Goal: Find specific page/section: Find specific page/section

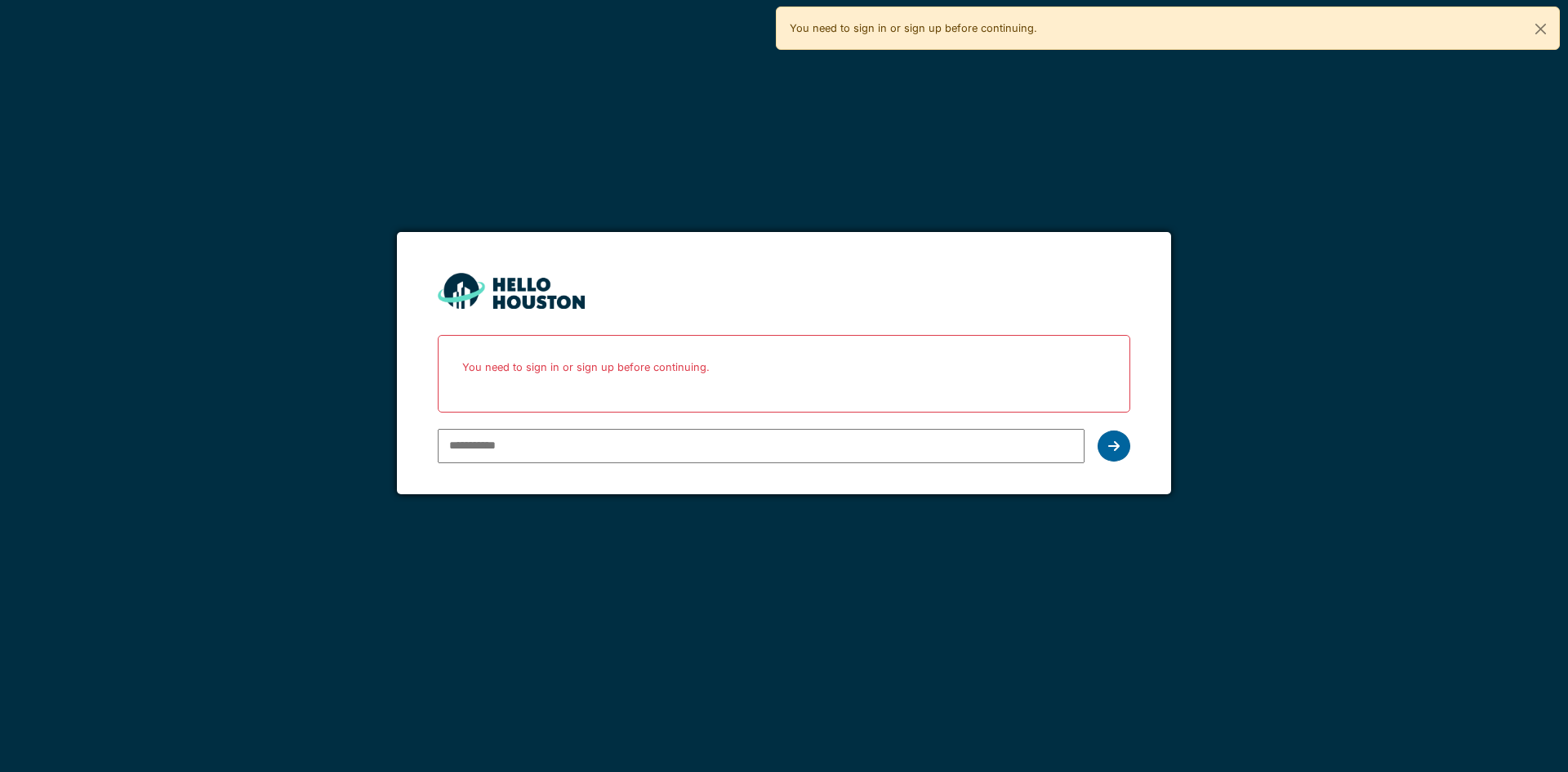
type input "**********"
click at [1107, 438] on div at bounding box center [1113, 446] width 32 height 31
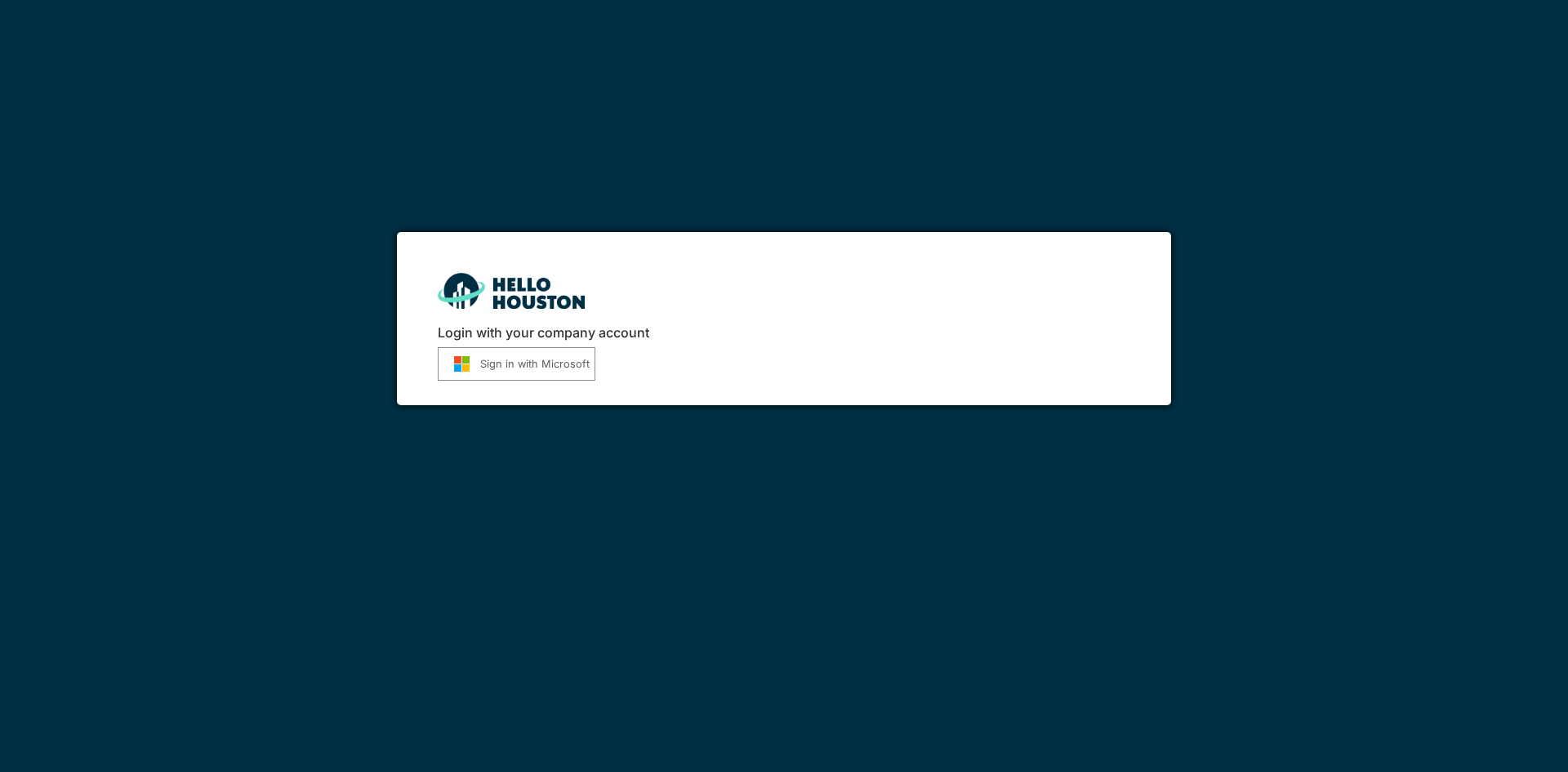
click at [530, 377] on button "Sign in with Microsoft" at bounding box center [517, 364] width 158 height 33
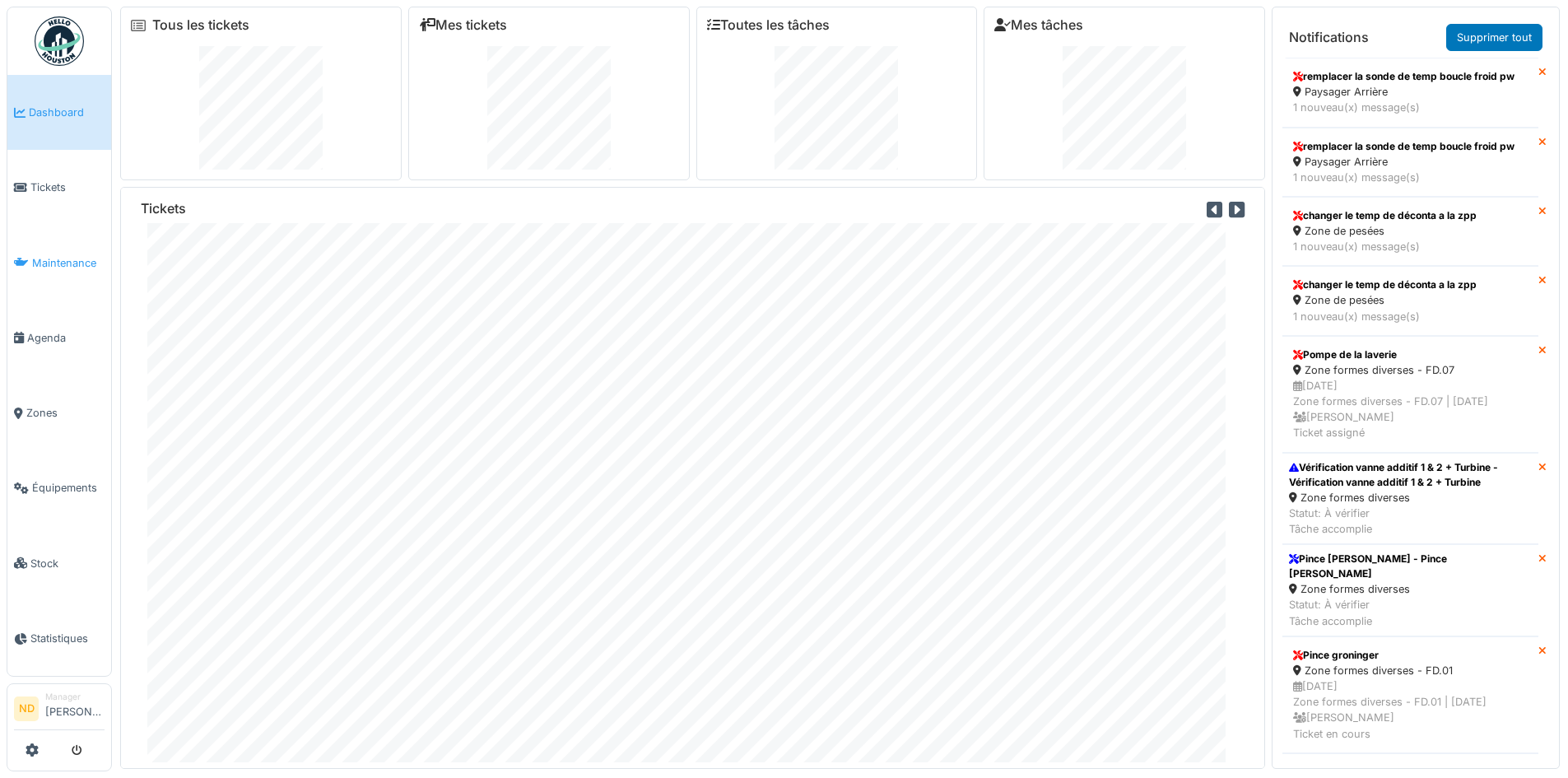
click at [70, 269] on link "Maintenance" at bounding box center [60, 262] width 104 height 75
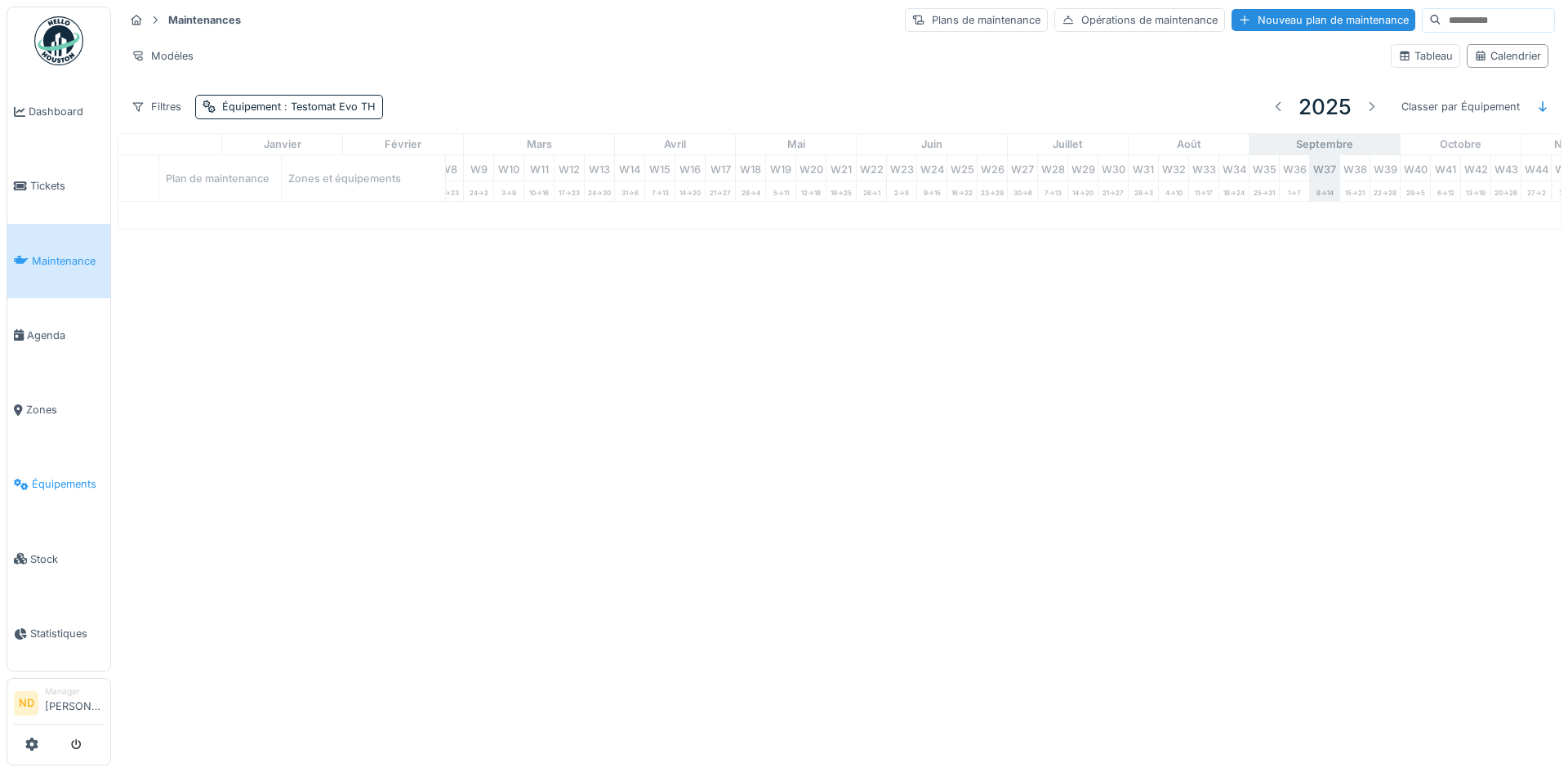
click at [69, 485] on link "Équipements" at bounding box center [59, 483] width 103 height 74
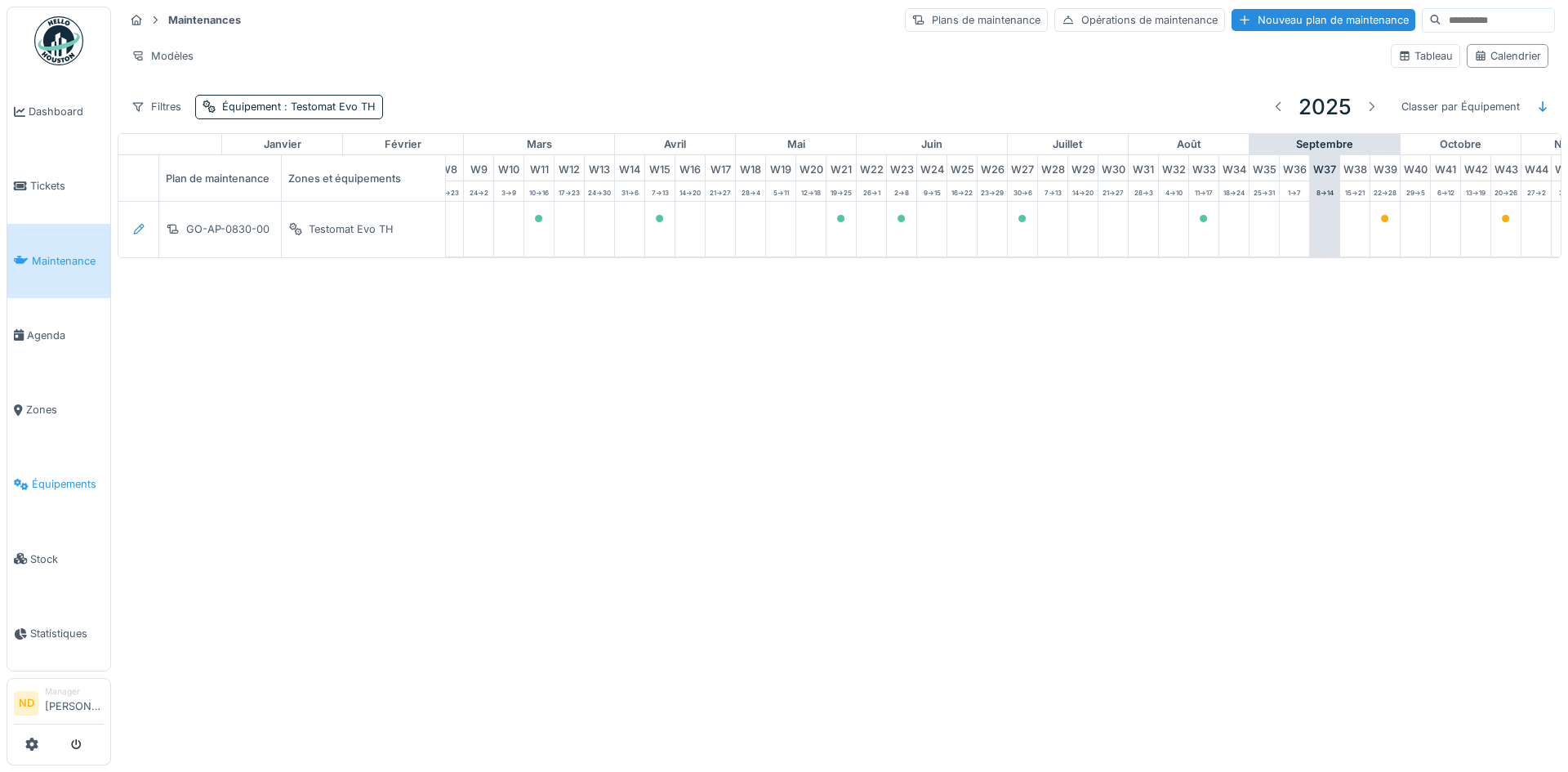
scroll to position [0, 479]
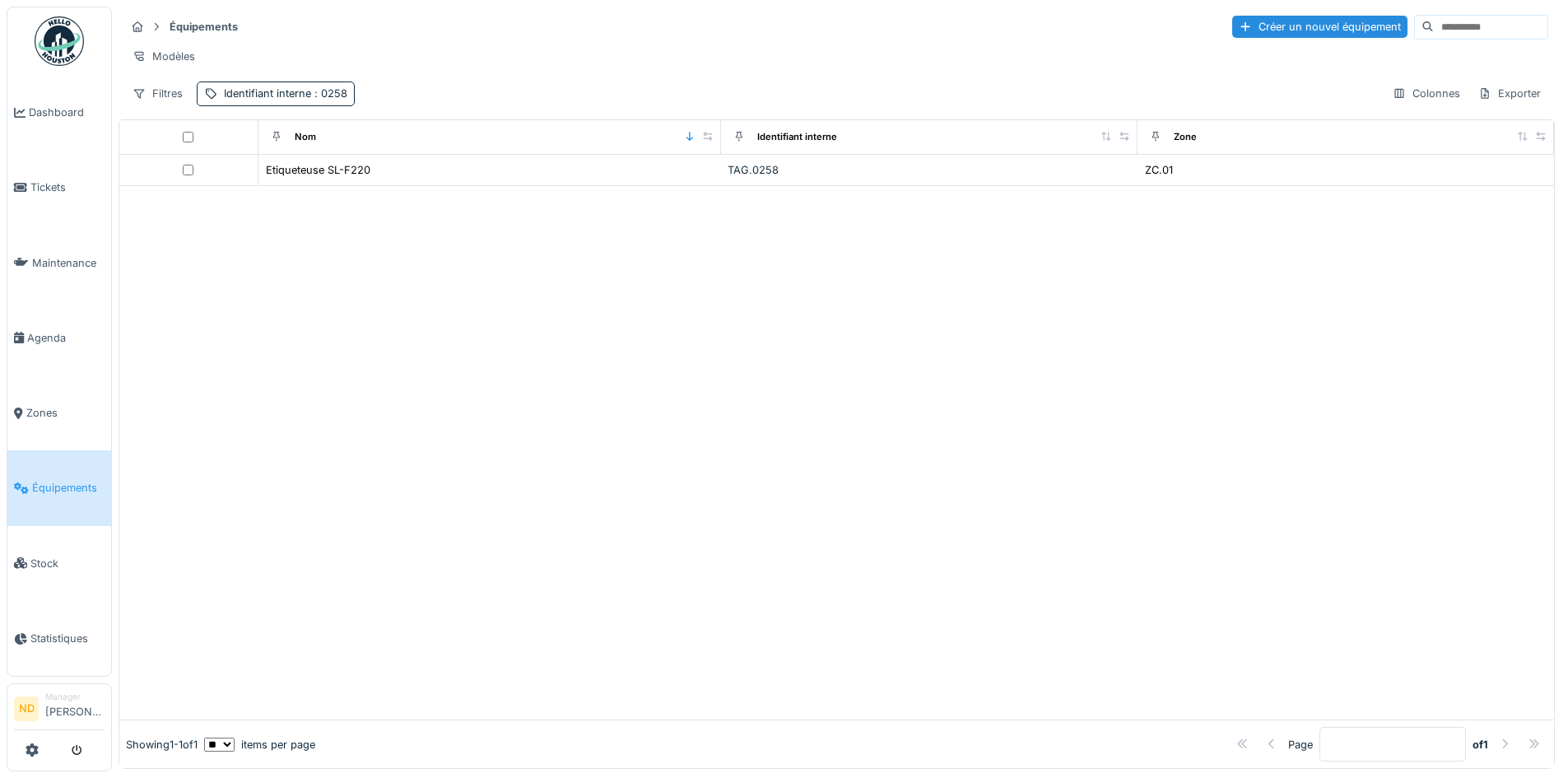
click at [1452, 19] on input at bounding box center [1491, 28] width 114 height 23
type input "****"
click at [298, 252] on div at bounding box center [836, 438] width 1435 height 565
drag, startPoint x: 1422, startPoint y: 21, endPoint x: 1218, endPoint y: 17, distance: 204.0
click at [1220, 18] on div "Créer un nouvel équipement ****" at bounding box center [1380, 27] width 336 height 24
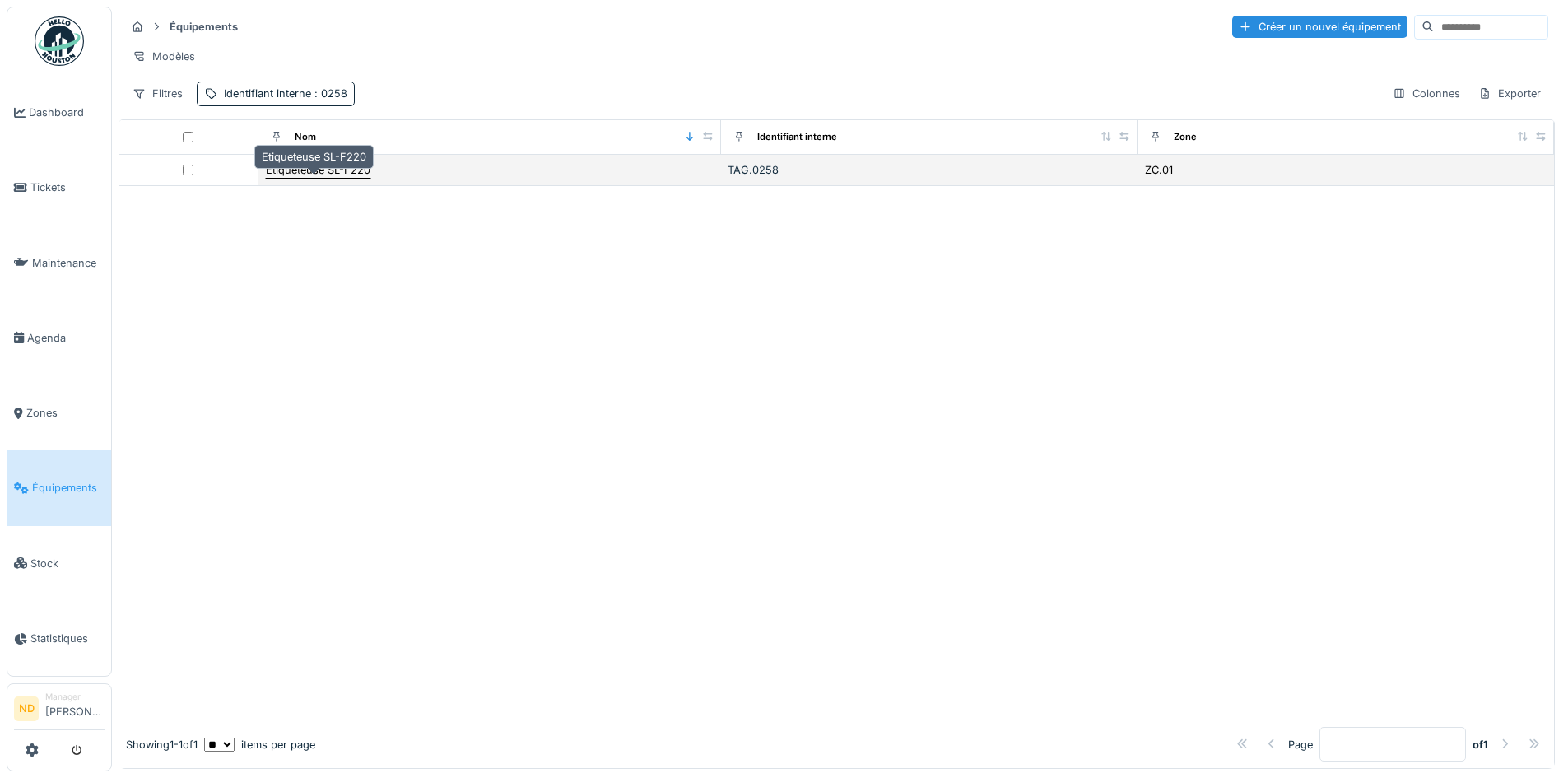
click at [303, 178] on div "Etiqueteuse SL-F220" at bounding box center [318, 170] width 105 height 16
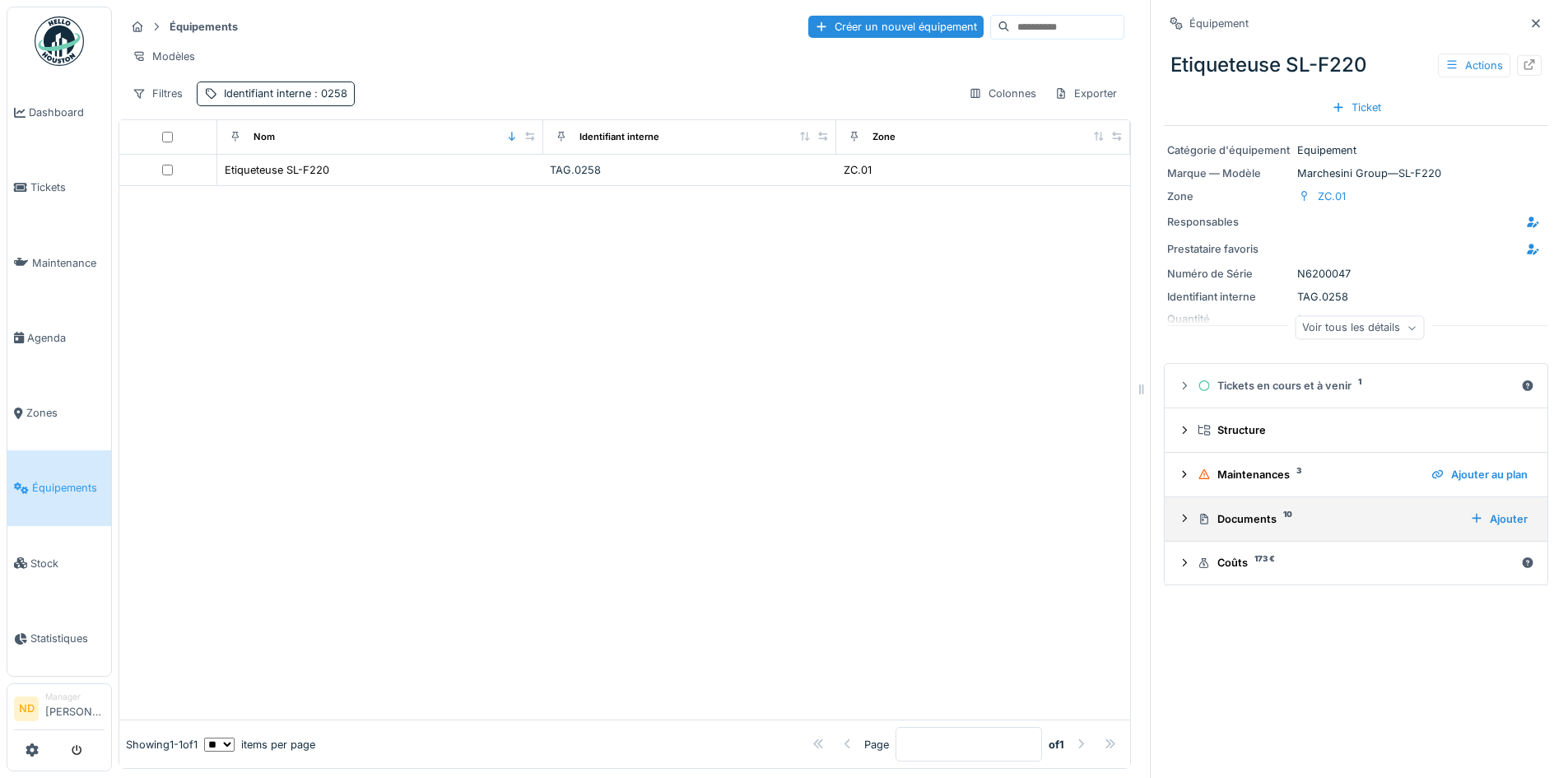
click at [1185, 515] on div "Documents 10 Ajouter" at bounding box center [1356, 519] width 356 height 23
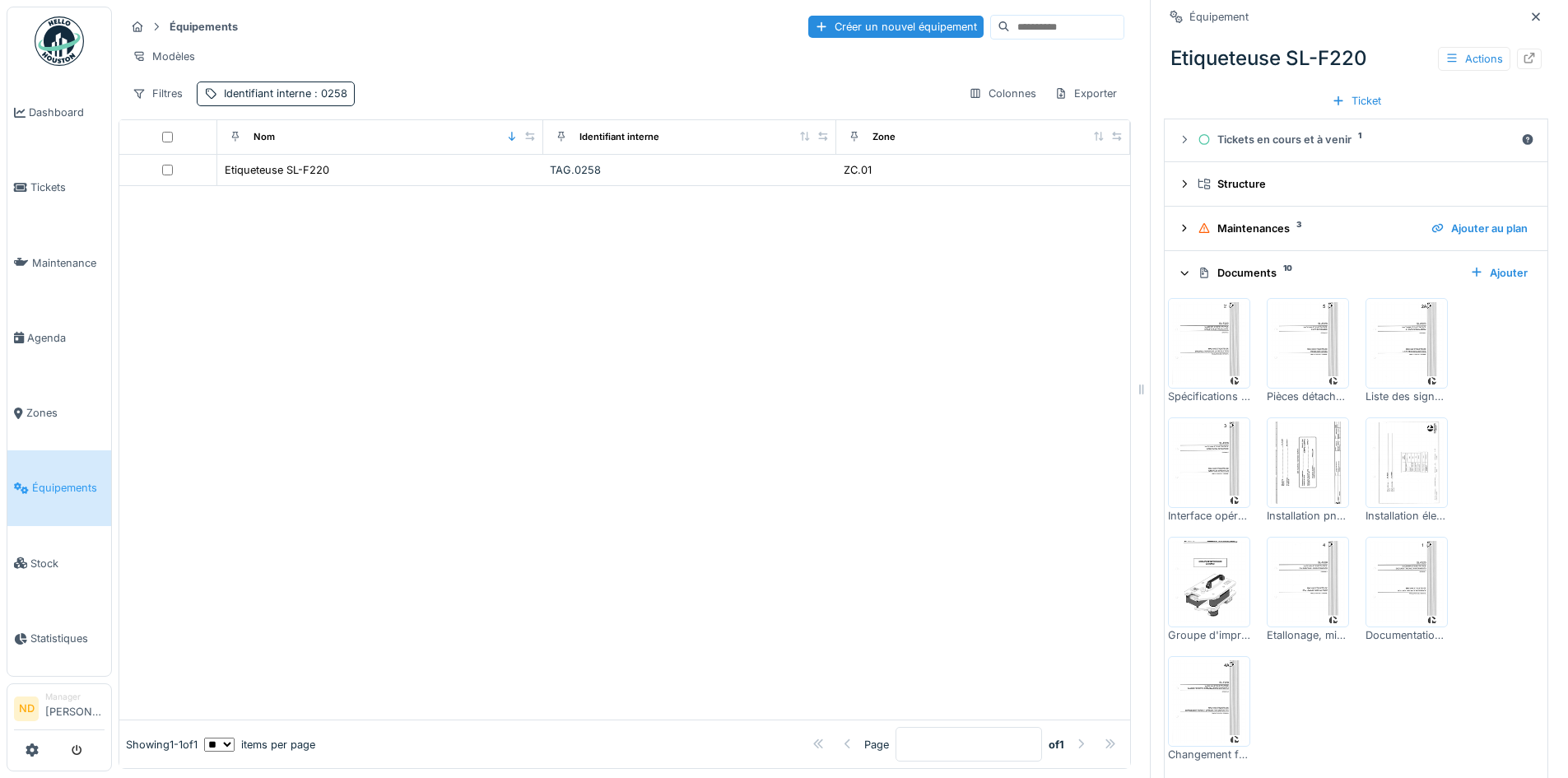
scroll to position [247, 0]
click at [1182, 467] on img at bounding box center [1209, 462] width 74 height 82
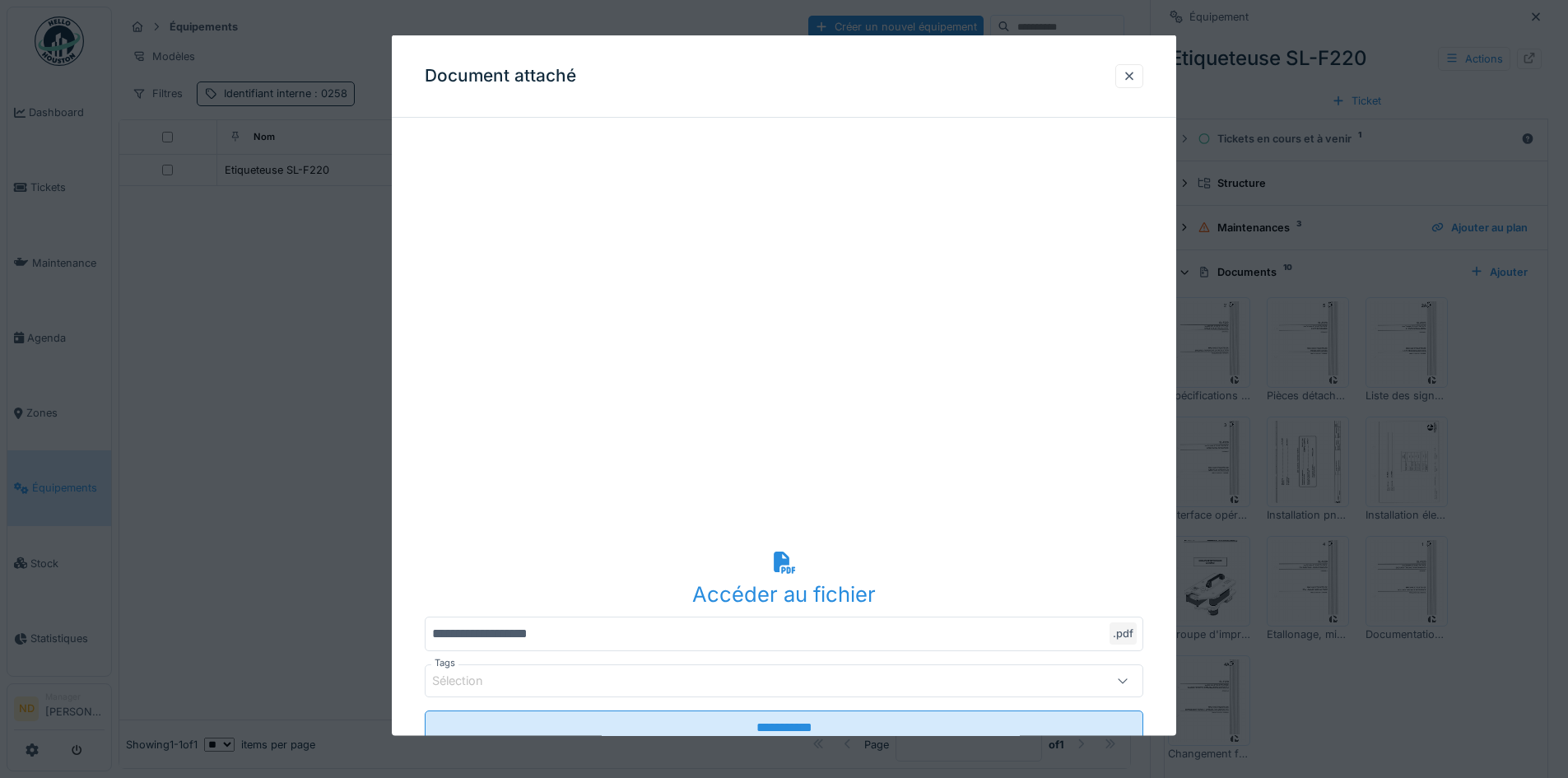
click at [803, 576] on div "Accéder au fichier" at bounding box center [784, 578] width 719 height 64
click at [1107, 677] on div "Sélection" at bounding box center [784, 680] width 719 height 33
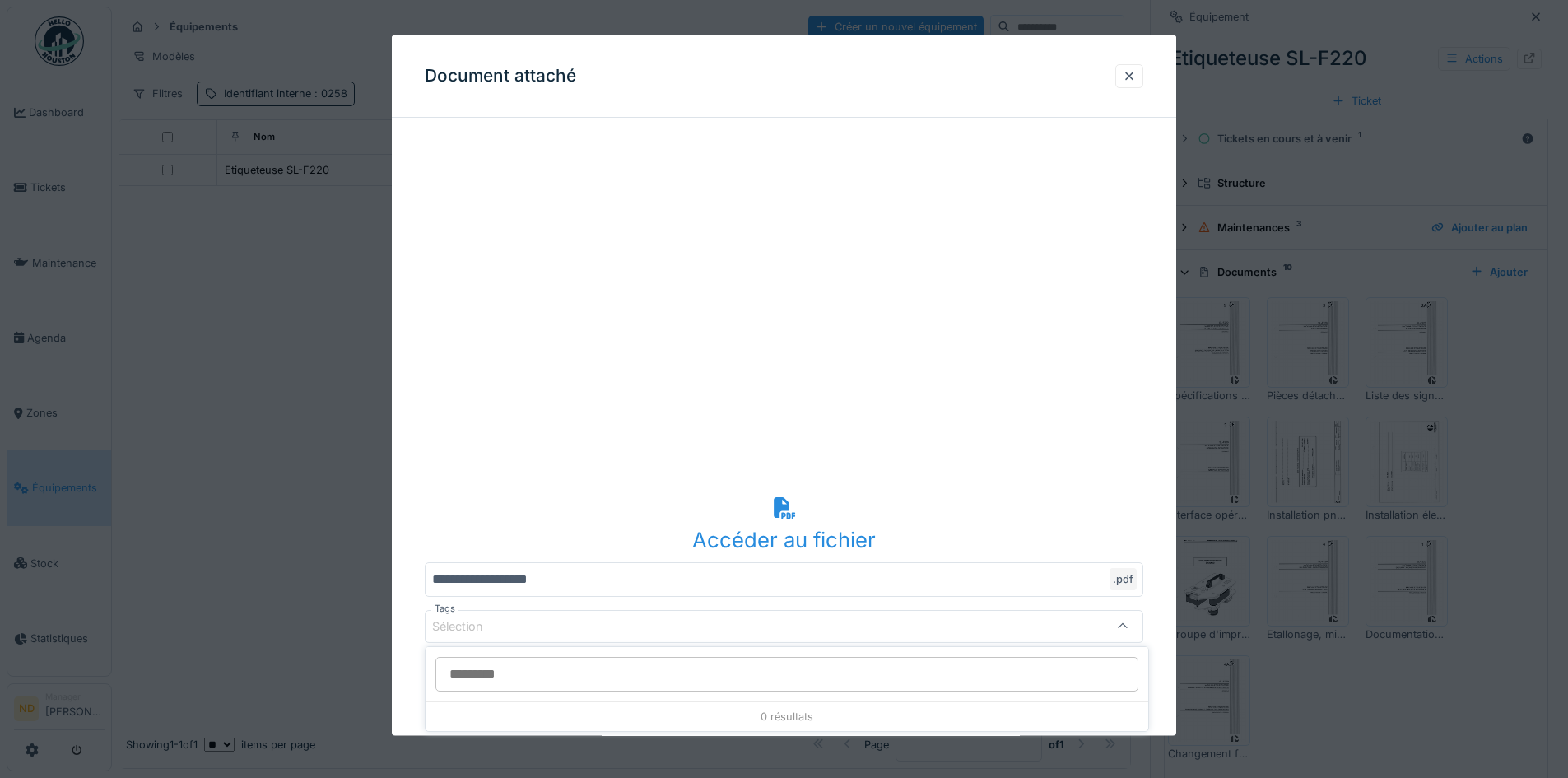
scroll to position [55, 0]
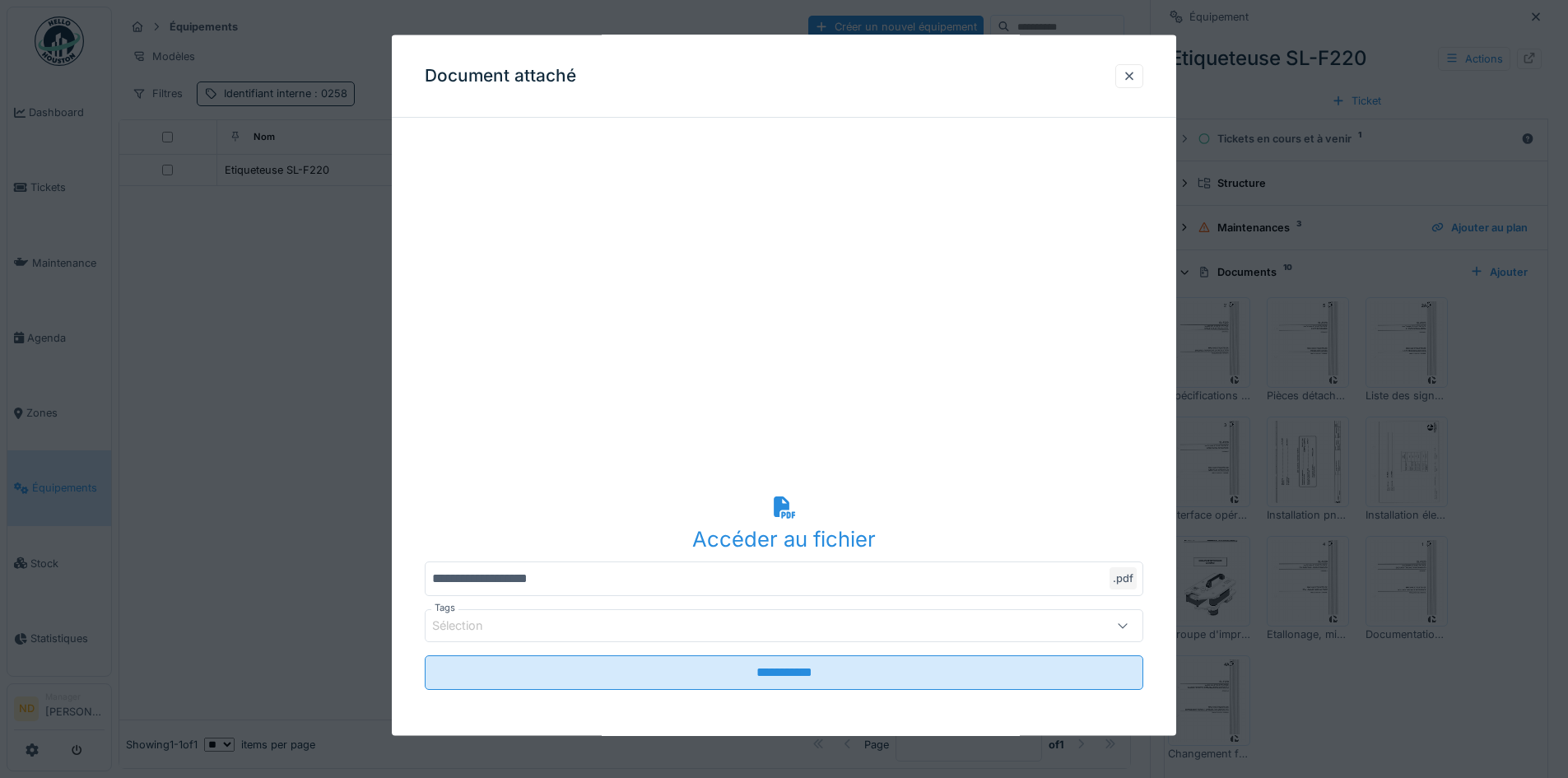
click at [428, 539] on div "Accéder au fichier" at bounding box center [784, 538] width 719 height 31
click at [1136, 70] on div at bounding box center [1130, 75] width 13 height 16
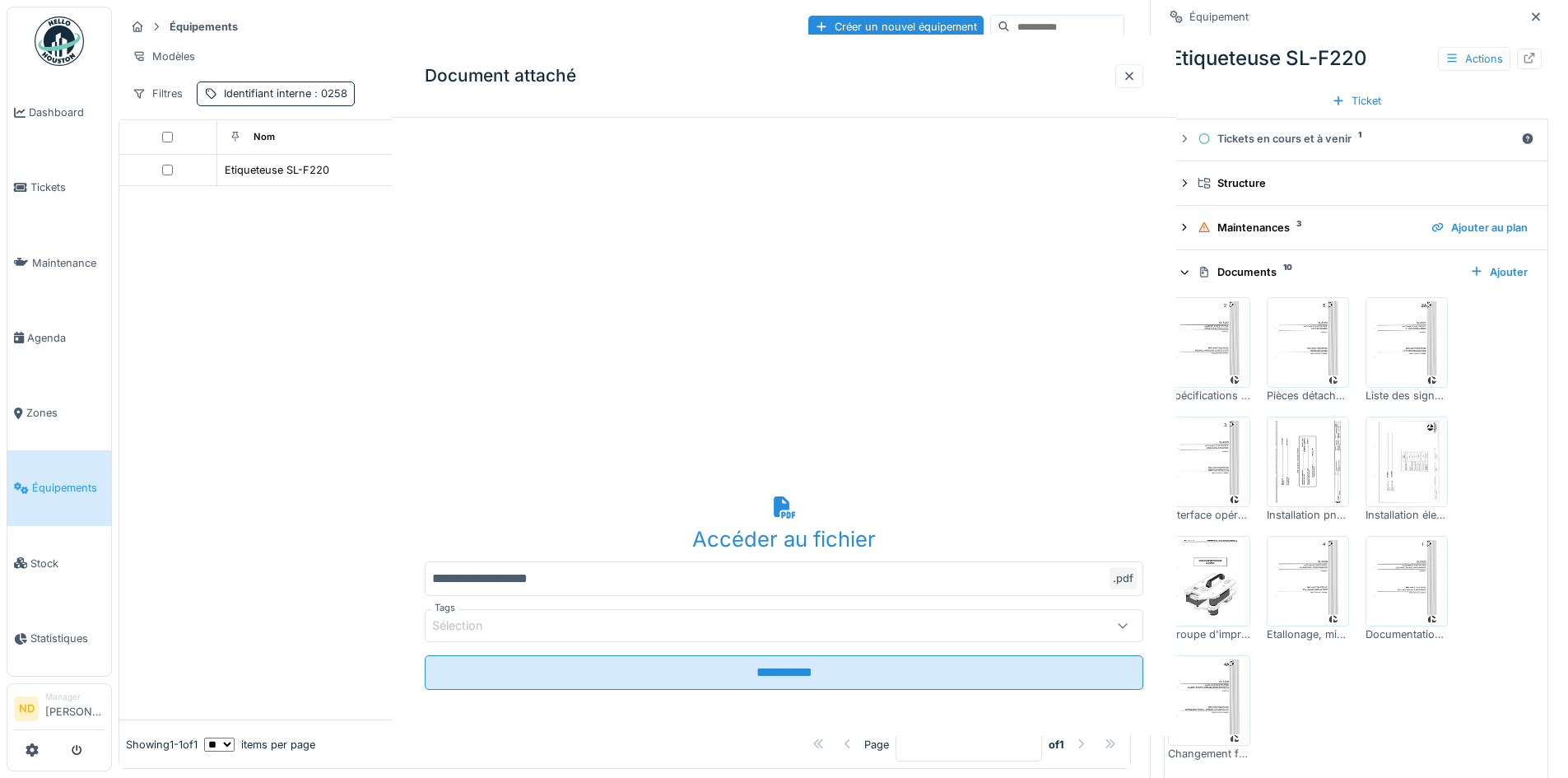
scroll to position [0, 0]
